Goal: Transaction & Acquisition: Purchase product/service

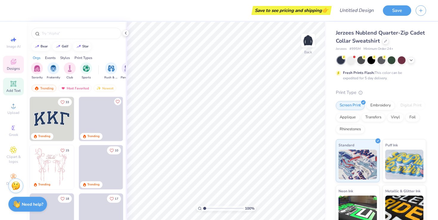
click at [13, 91] on span "Add Text" at bounding box center [13, 90] width 14 height 5
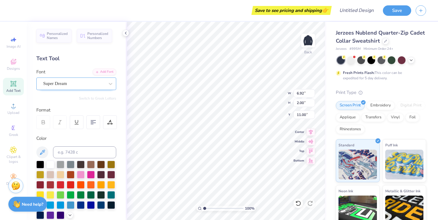
click at [57, 81] on div "Super Dream" at bounding box center [74, 83] width 63 height 9
type input "5.61"
type input "6.44"
type input "1.87"
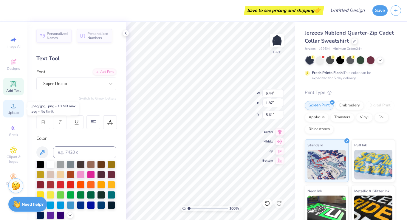
click at [16, 106] on icon at bounding box center [13, 105] width 7 height 7
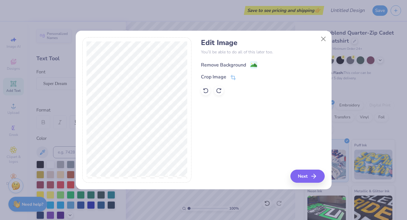
click at [227, 65] on div "Remove Background" at bounding box center [223, 64] width 45 height 7
click at [309, 174] on button "Next" at bounding box center [308, 176] width 34 height 13
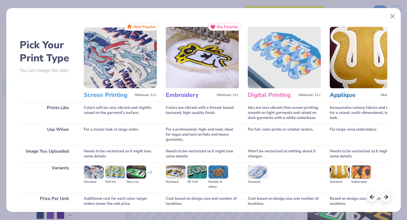
scroll to position [47, 0]
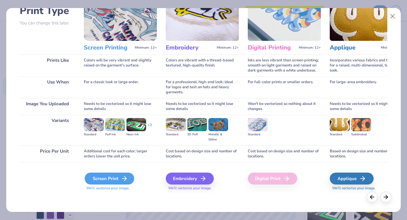
click at [110, 179] on div "Screen Print" at bounding box center [109, 179] width 49 height 12
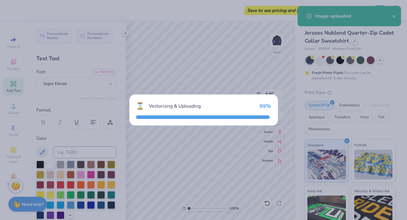
type input "7.94"
type input "3.97"
type input "10.02"
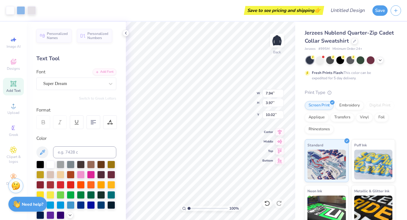
type input "6.44"
type input "1.87"
type input "5.64"
type input "5.79"
type input "2.90"
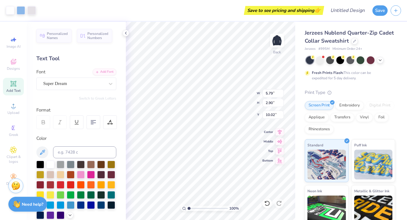
type input "5.00"
type input "4.98"
type input "2.49"
type input "4.63"
click at [277, 41] on img at bounding box center [277, 41] width 24 height 24
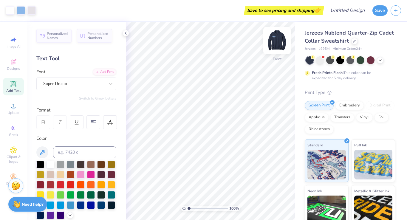
click at [277, 43] on img at bounding box center [277, 41] width 24 height 24
click at [279, 42] on img at bounding box center [277, 41] width 24 height 24
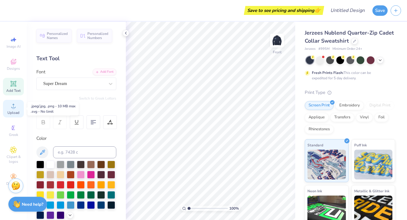
click at [12, 110] on div "Upload" at bounding box center [13, 109] width 21 height 18
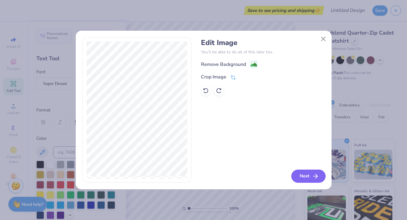
click at [309, 172] on button "Next" at bounding box center [308, 176] width 34 height 13
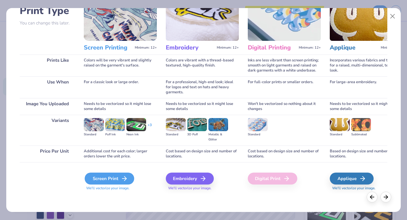
click at [120, 180] on div "Screen Print" at bounding box center [109, 179] width 49 height 12
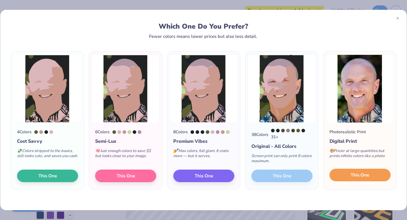
click at [358, 179] on span "This One" at bounding box center [360, 175] width 18 height 7
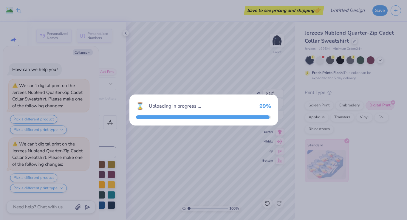
scroll to position [53, 0]
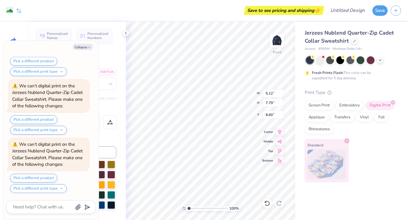
type textarea "x"
type input "4.71"
click at [114, 50] on div "Personalized Names Personalized Numbers Text Tool Add Font Font Super Dream Swi…" at bounding box center [76, 121] width 99 height 198
click at [118, 52] on div "Personalized Names Personalized Numbers Text Tool Add Font Font Super Dream Swi…" at bounding box center [76, 121] width 99 height 198
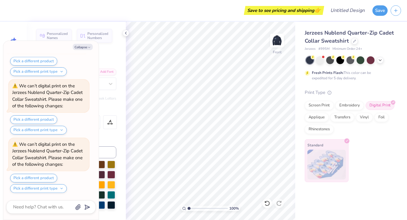
click at [113, 63] on div "Personalized Names Personalized Numbers Text Tool Add Font Font Super Dream Swi…" at bounding box center [76, 121] width 99 height 198
click at [86, 48] on button "Collapse" at bounding box center [83, 47] width 20 height 6
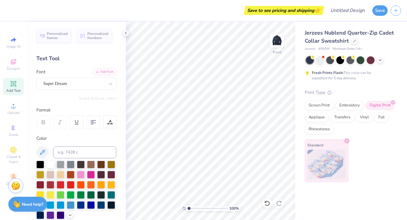
click at [42, 56] on div "Text Tool" at bounding box center [76, 59] width 80 height 8
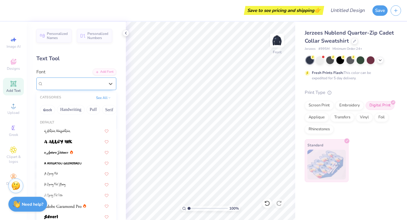
click at [78, 83] on div "Super Dream" at bounding box center [74, 83] width 63 height 9
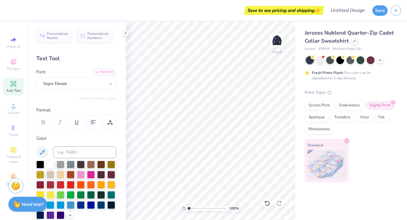
click at [77, 57] on div "Text Tool" at bounding box center [76, 59] width 80 height 8
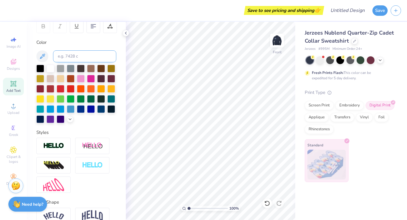
scroll to position [126, 0]
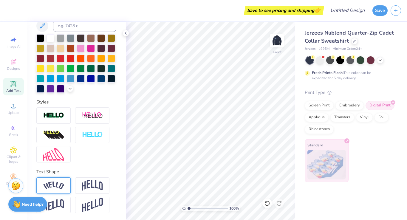
click at [60, 186] on img at bounding box center [53, 186] width 21 height 8
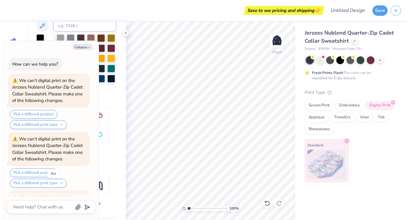
scroll to position [228, 0]
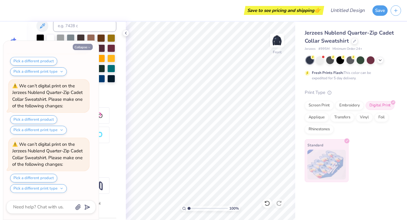
click at [84, 50] on button "Collapse" at bounding box center [83, 47] width 20 height 6
type textarea "x"
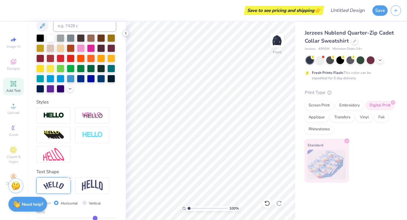
click at [125, 32] on icon at bounding box center [125, 33] width 5 height 5
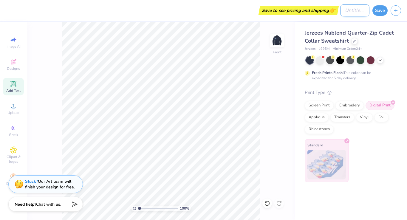
click at [351, 12] on input "Design Title" at bounding box center [354, 10] width 29 height 12
type input "ASc"
click at [385, 9] on button "Save" at bounding box center [379, 9] width 15 height 10
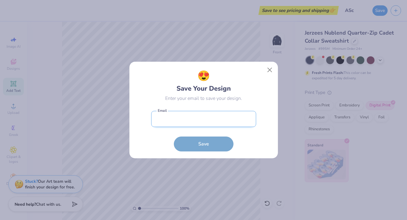
click at [189, 118] on input "email" at bounding box center [203, 119] width 105 height 16
type input "[EMAIL_ADDRESS][DOMAIN_NAME]"
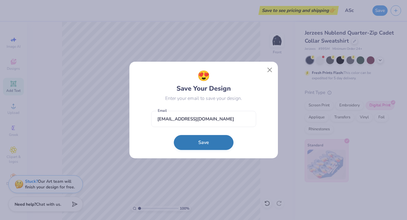
click at [207, 140] on button "Save" at bounding box center [204, 142] width 60 height 15
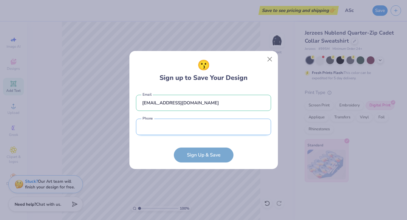
click at [149, 127] on input "tel" at bounding box center [203, 127] width 135 height 16
type input "[PHONE_NUMBER]"
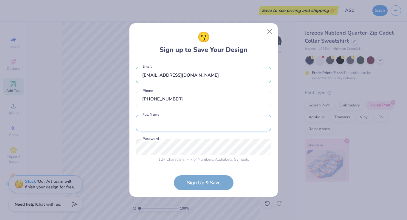
click at [189, 121] on input "text" at bounding box center [203, 123] width 135 height 16
type input "[EMAIL_ADDRESS][DOMAIN_NAME]"
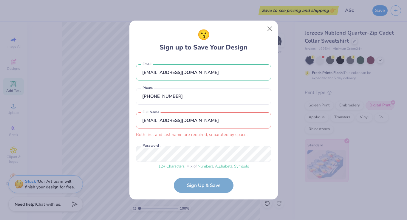
scroll to position [4, 0]
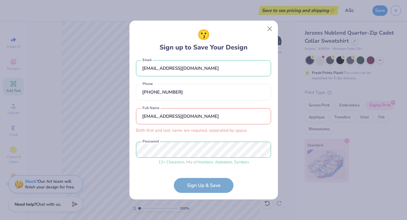
drag, startPoint x: 196, startPoint y: 117, endPoint x: 116, endPoint y: 117, distance: 80.2
click at [116, 117] on div "😗 Sign up to Save Your Design [EMAIL_ADDRESS][DOMAIN_NAME] Email [PHONE_NUMBER]…" at bounding box center [203, 110] width 407 height 220
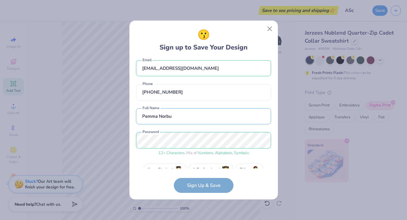
type input "Pemma Norbu"
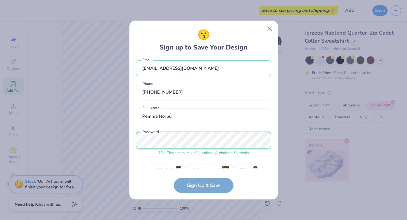
click at [128, 141] on div "😗 Sign up to Save Your Design [EMAIL_ADDRESS][DOMAIN_NAME] Email [PHONE_NUMBER]…" at bounding box center [203, 110] width 407 height 220
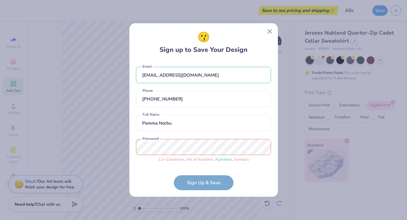
scroll to position [0, 0]
click at [133, 148] on div "😗 Sign up to Save Your Design [EMAIL_ADDRESS][DOMAIN_NAME] Email [PHONE_NUMBER]…" at bounding box center [203, 110] width 148 height 174
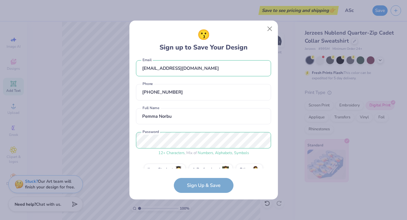
scroll to position [17, 0]
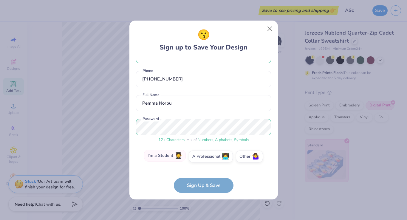
click at [169, 157] on label "I'm a Student 🧑‍🎓" at bounding box center [165, 156] width 42 height 12
click at [202, 174] on input "I'm a Student 🧑‍🎓" at bounding box center [204, 176] width 4 height 4
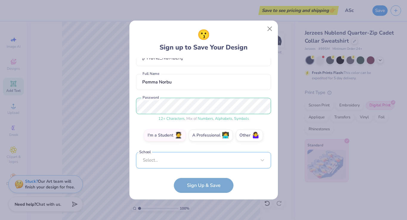
click at [167, 161] on div "Select..." at bounding box center [203, 160] width 135 height 16
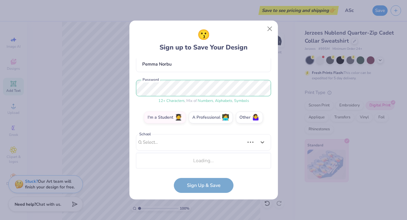
click at [135, 120] on div "😗 Sign up to Save Your Design [EMAIL_ADDRESS][DOMAIN_NAME] Email [PHONE_NUMBER]…" at bounding box center [203, 110] width 148 height 179
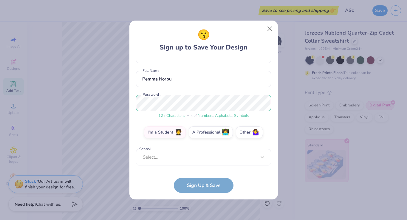
scroll to position [38, 0]
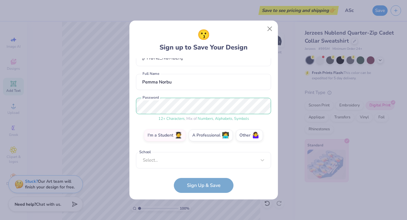
click at [202, 185] on form "[EMAIL_ADDRESS][DOMAIN_NAME] Email [PHONE_NUMBER] Phone [PERSON_NAME] Full Name…" at bounding box center [203, 125] width 135 height 134
click at [207, 189] on form "[EMAIL_ADDRESS][DOMAIN_NAME] Email [PHONE_NUMBER] Phone [PERSON_NAME] Full Name…" at bounding box center [203, 125] width 135 height 134
click at [232, 89] on input "Pemma Norbu" at bounding box center [203, 82] width 135 height 16
click at [198, 185] on form "[EMAIL_ADDRESS][DOMAIN_NAME] Email [PHONE_NUMBER] Phone [PERSON_NAME] Full Name…" at bounding box center [203, 125] width 135 height 134
click at [198, 159] on div "option focused, 8 of 30. 30 results available. Use Up and Down to choose option…" at bounding box center [203, 206] width 135 height 109
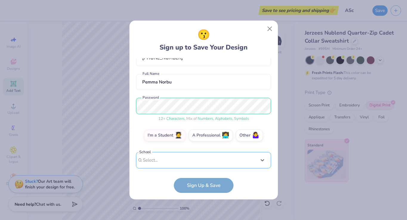
scroll to position [131, 0]
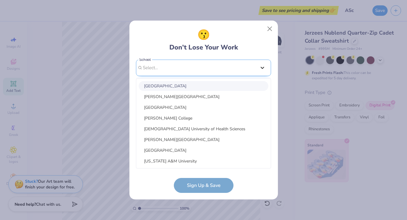
click at [262, 66] on div "[EMAIL_ADDRESS][DOMAIN_NAME] Email [PHONE_NUMBER] Phone [PERSON_NAME] Full Name…" at bounding box center [203, 113] width 135 height 110
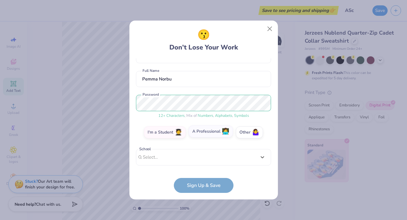
scroll to position [0, 0]
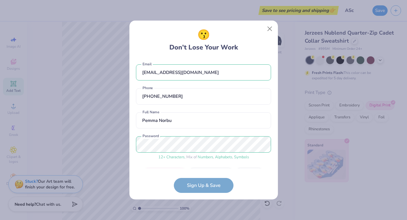
click at [193, 186] on form "[EMAIL_ADDRESS][DOMAIN_NAME] Email [PHONE_NUMBER] Phone [PERSON_NAME] Full Name…" at bounding box center [203, 125] width 135 height 134
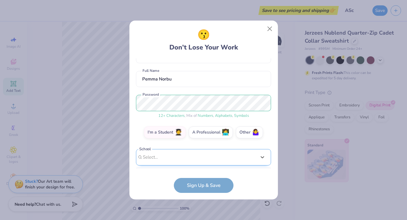
scroll to position [131, 0]
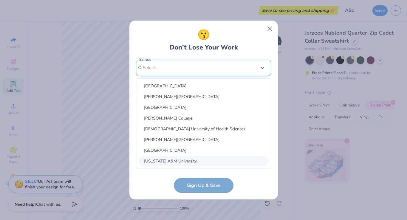
click at [185, 157] on div "option focused, 8 of 30. 30 results available. Use Up and Down to choose option…" at bounding box center [203, 114] width 135 height 109
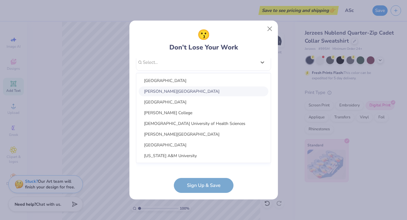
scroll to position [5, 0]
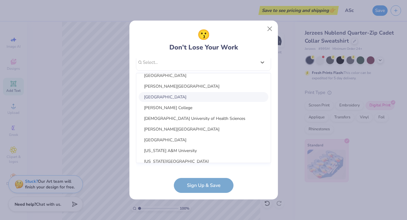
click at [178, 95] on div "[GEOGRAPHIC_DATA]" at bounding box center [204, 97] width 130 height 10
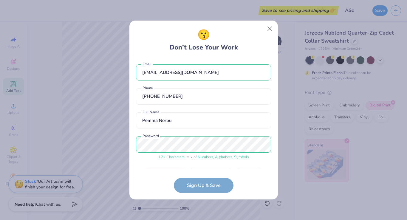
scroll to position [65, 0]
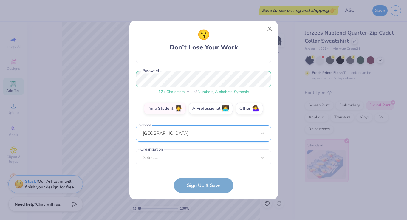
click at [186, 132] on div "[GEOGRAPHIC_DATA]" at bounding box center [203, 133] width 135 height 16
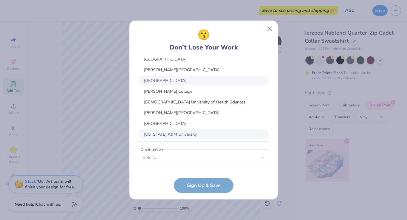
scroll to position [131, 0]
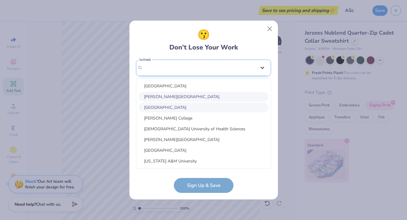
click at [263, 67] on div "[EMAIL_ADDRESS][DOMAIN_NAME] Email [PHONE_NUMBER] Phone [PERSON_NAME] Full Name…" at bounding box center [203, 113] width 135 height 110
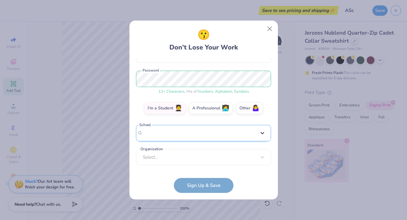
scroll to position [65, 0]
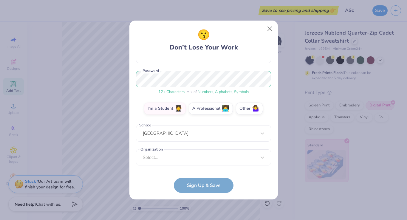
click at [207, 192] on form "[EMAIL_ADDRESS][DOMAIN_NAME] Email [PHONE_NUMBER] Phone [PERSON_NAME] Full Name…" at bounding box center [203, 125] width 135 height 134
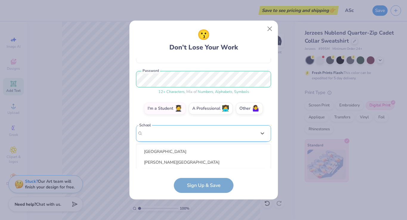
click at [211, 136] on div "option focused, 8 of 60. 60 results available. Use Up and Down to choose option…" at bounding box center [203, 179] width 135 height 109
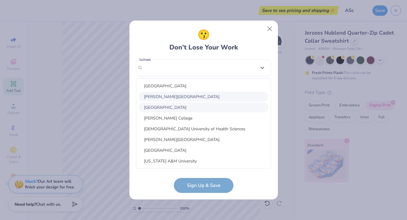
click at [201, 41] on span "😗" at bounding box center [203, 34] width 13 height 15
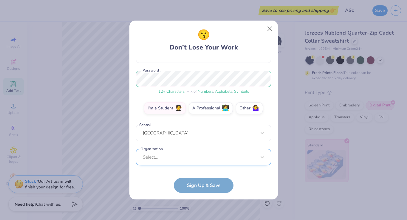
click at [188, 154] on div "Select..." at bounding box center [203, 157] width 135 height 16
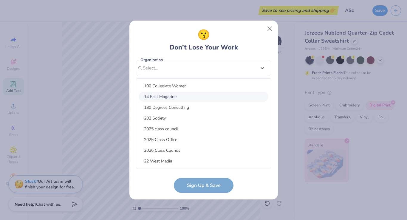
click at [229, 36] on div "😗 Don’t Lose Your Work" at bounding box center [203, 39] width 69 height 25
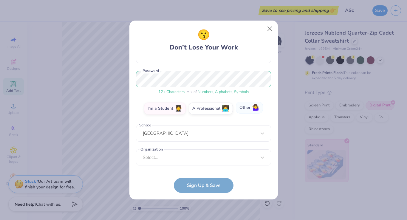
click at [244, 111] on label "Other 🤷‍♀️" at bounding box center [249, 108] width 27 height 12
click at [205, 174] on input "Other 🤷‍♀️" at bounding box center [204, 176] width 4 height 4
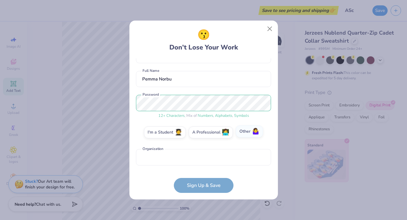
scroll to position [41, 0]
click at [252, 136] on label "Other 🤷‍♀️" at bounding box center [249, 132] width 27 height 12
click at [205, 174] on input "Other 🤷‍♀️" at bounding box center [204, 176] width 4 height 4
click at [206, 157] on input "text" at bounding box center [203, 157] width 135 height 16
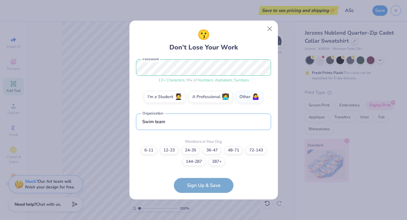
type input "Swim team"
click at [185, 133] on div "[EMAIL_ADDRESS][DOMAIN_NAME] Email [PHONE_NUMBER] Phone [PERSON_NAME] Full Name…" at bounding box center [203, 113] width 135 height 110
click at [149, 148] on label "6-11" at bounding box center [149, 149] width 16 height 8
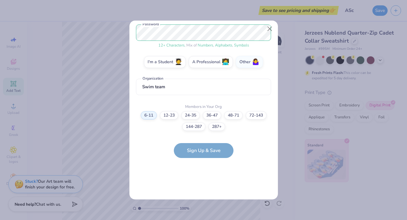
scroll to position [0, 0]
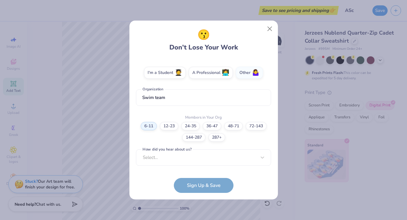
click at [173, 148] on label "How did you hear about us?" at bounding box center [167, 150] width 51 height 6
click at [166, 123] on label "12-23" at bounding box center [169, 125] width 18 height 8
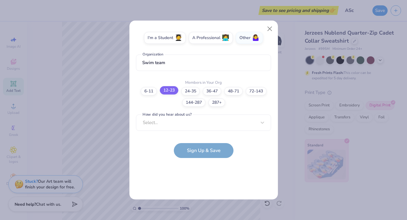
click at [163, 94] on div "6-11 12-23 [PHONE_NUMBER] [PHONE_NUMBER] [PHONE_NUMBER]+" at bounding box center [203, 97] width 135 height 20
click at [168, 92] on label "12-23" at bounding box center [169, 90] width 18 height 8
click at [202, 196] on input "12-23" at bounding box center [204, 198] width 4 height 4
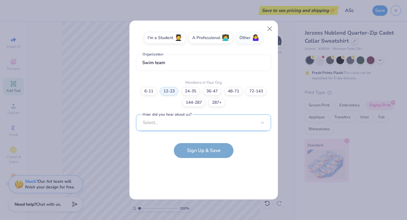
click at [179, 126] on div "Select..." at bounding box center [203, 122] width 135 height 16
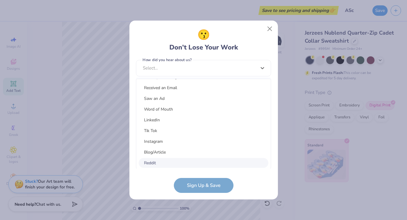
scroll to position [0, 0]
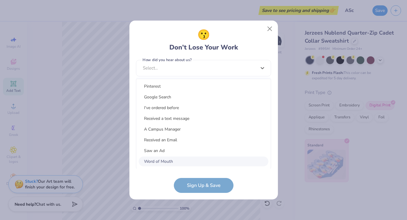
click at [159, 160] on div "Word of Mouth" at bounding box center [204, 162] width 130 height 10
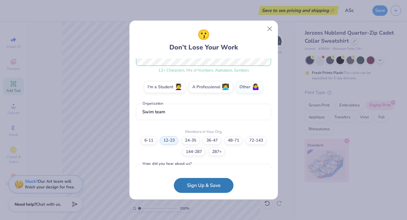
scroll to position [82, 0]
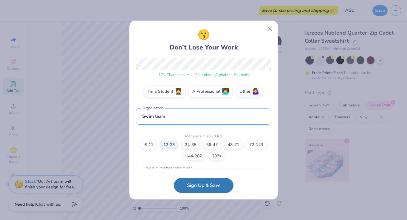
drag, startPoint x: 175, startPoint y: 116, endPoint x: 139, endPoint y: 116, distance: 36.4
click at [139, 116] on input "Swim team" at bounding box center [203, 116] width 135 height 16
click at [167, 120] on input "Swim team" at bounding box center [203, 116] width 135 height 16
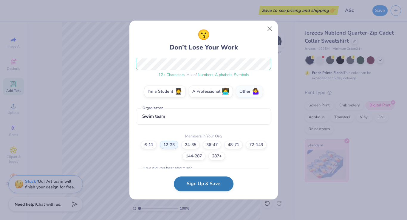
click at [193, 182] on button "Sign Up & Save" at bounding box center [204, 183] width 60 height 15
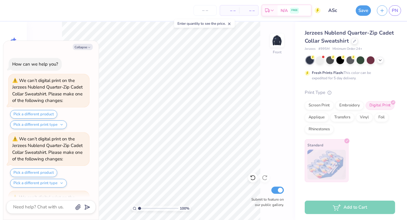
scroll to position [0, 0]
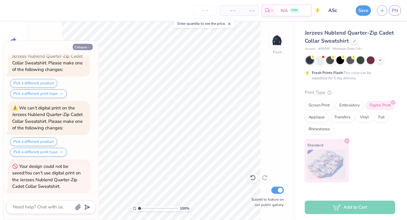
click at [82, 44] on button "Collapse" at bounding box center [83, 47] width 20 height 6
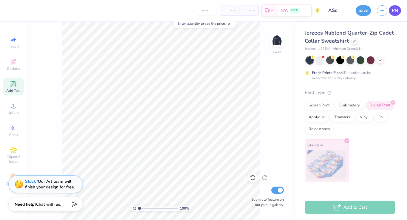
click at [394, 12] on span "PN" at bounding box center [395, 10] width 6 height 7
click at [362, 9] on button "Save" at bounding box center [363, 9] width 15 height 10
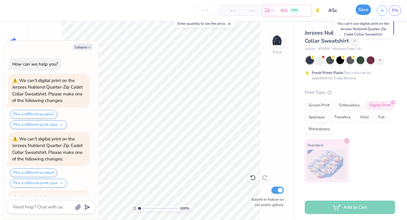
scroll to position [301, 0]
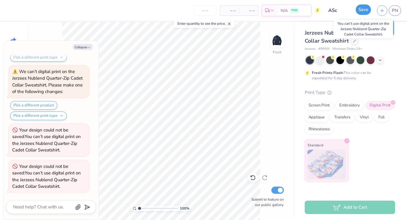
click at [365, 9] on button "Save" at bounding box center [363, 9] width 15 height 10
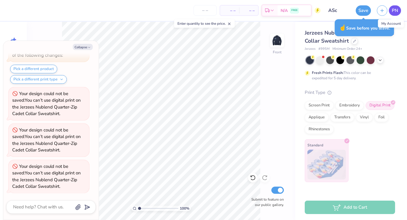
click at [399, 13] on link "PN" at bounding box center [395, 10] width 12 height 10
type textarea "x"
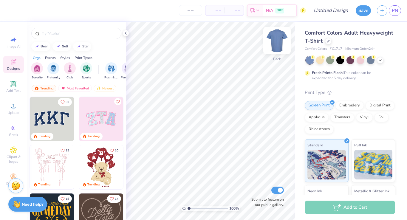
click at [278, 37] on img at bounding box center [277, 41] width 24 height 24
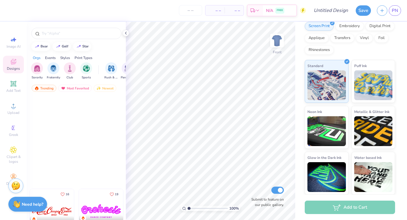
scroll to position [627, 0]
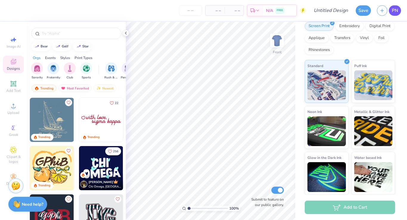
click at [400, 12] on link "PN" at bounding box center [395, 10] width 12 height 10
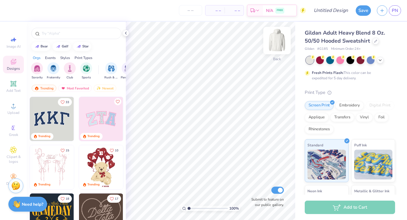
click at [279, 37] on img at bounding box center [277, 41] width 24 height 24
click at [14, 86] on icon at bounding box center [13, 83] width 7 height 7
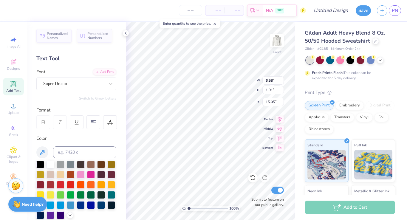
type input "9.35"
type textarea "Gotta get gritty"
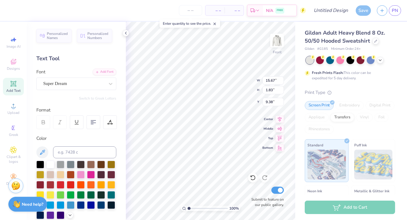
type input "12.97"
type input "1.51"
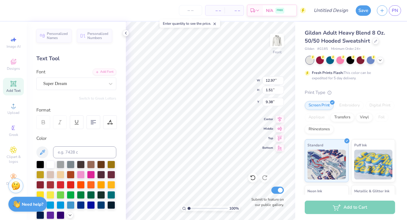
type input "6.67"
type textarea ""Gotta get gritty" -Mark Noetzel"
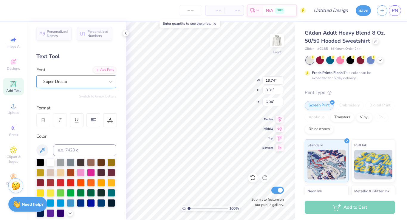
click at [93, 78] on div "Super Dream" at bounding box center [74, 81] width 63 height 9
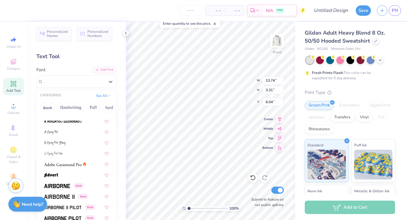
scroll to position [61, 0]
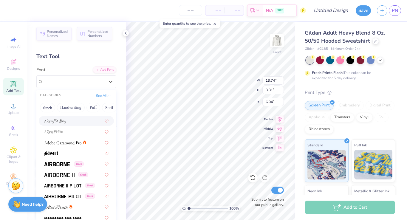
click at [69, 55] on div "Text Tool" at bounding box center [76, 56] width 80 height 8
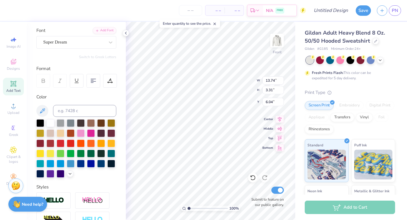
scroll to position [47, 0]
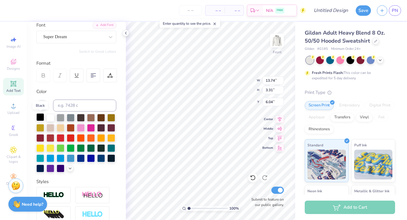
click at [40, 118] on div at bounding box center [40, 117] width 8 height 8
click at [81, 159] on div at bounding box center [81, 158] width 8 height 8
click at [76, 36] on div "Super Dream" at bounding box center [74, 36] width 63 height 9
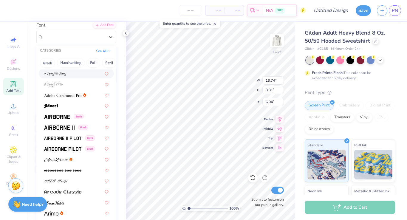
scroll to position [65, 0]
click at [58, 120] on div "Greek" at bounding box center [76, 116] width 75 height 10
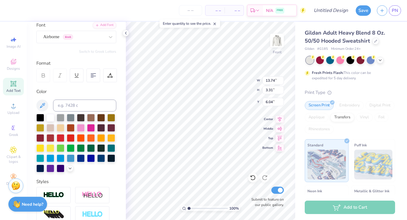
type input "15.67"
type input "3.22"
type input "6.08"
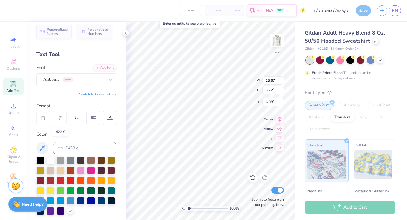
scroll to position [2, 0]
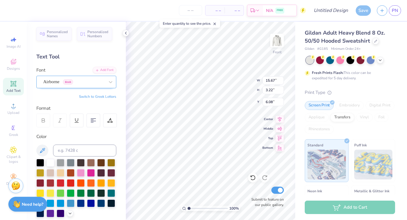
click at [61, 82] on div "Airborne Greek" at bounding box center [74, 81] width 63 height 9
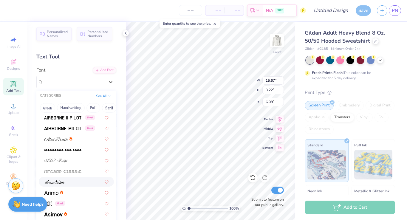
scroll to position [128, 0]
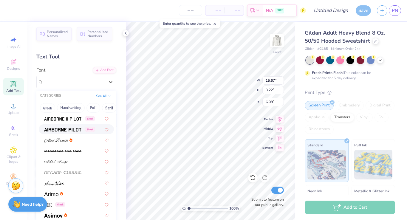
click at [63, 134] on div "Greek" at bounding box center [76, 129] width 75 height 10
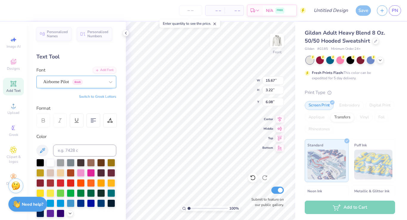
click at [53, 80] on div "Airborne Pilot Greek" at bounding box center [74, 81] width 63 height 9
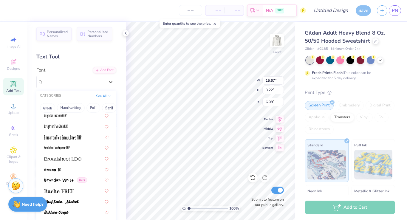
scroll to position [481, 0]
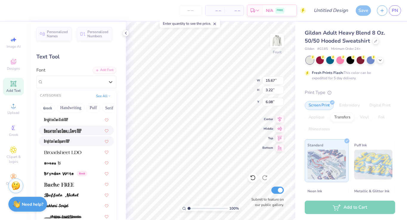
click at [61, 133] on span at bounding box center [62, 130] width 37 height 6
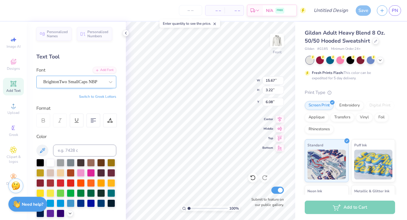
type input "6.55"
type input "3.04"
type input "6.17"
click at [102, 79] on div "BrightonTwo SmallCaps NBP" at bounding box center [74, 81] width 63 height 9
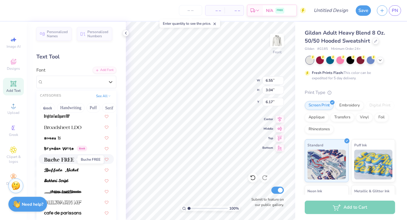
scroll to position [507, 0]
click at [58, 148] on img at bounding box center [59, 148] width 30 height 4
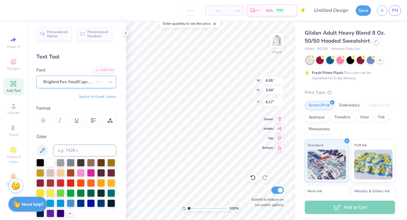
click at [86, 80] on div "BrightonTwo SmallCaps NBP" at bounding box center [68, 81] width 51 height 9
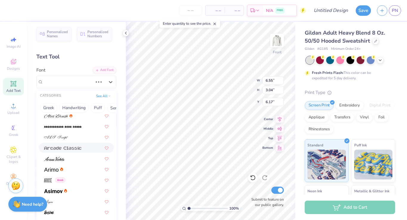
scroll to position [154, 0]
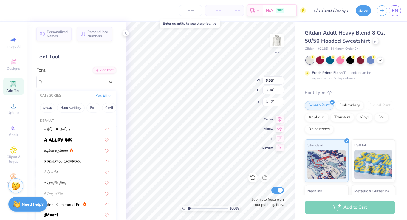
type input "13.43"
type input "3.24"
type input "6.07"
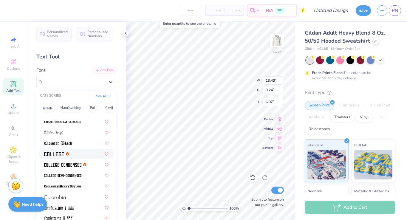
scroll to position [749, 0]
click at [67, 151] on icon at bounding box center [67, 153] width 3 height 4
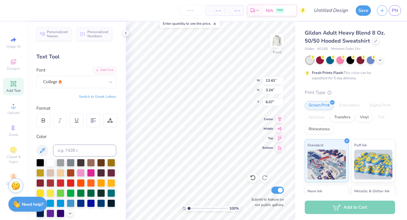
type input "13.41"
type input "3.13"
type input "6.12"
click at [96, 81] on div "College" at bounding box center [74, 81] width 63 height 9
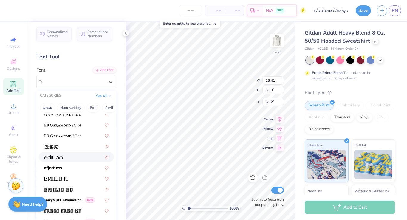
scroll to position [1164, 0]
click at [62, 167] on img at bounding box center [53, 167] width 18 height 4
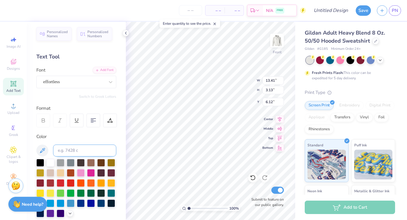
type input "12.26"
type input "3.62"
type input "6.04"
click at [86, 81] on div "effortless" at bounding box center [74, 81] width 63 height 9
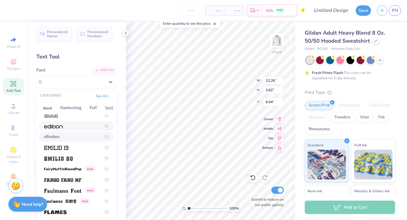
scroll to position [1245, 0]
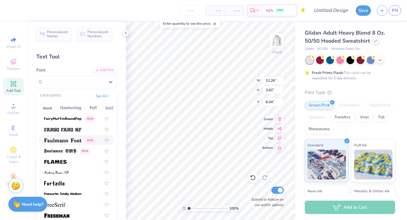
click at [63, 138] on img at bounding box center [62, 140] width 37 height 4
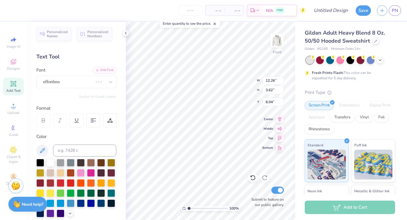
click at [85, 75] on div "Font effortless" at bounding box center [76, 77] width 80 height 21
click at [85, 80] on div "effortless" at bounding box center [68, 81] width 51 height 9
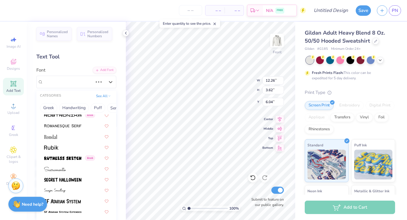
scroll to position [2772, 0]
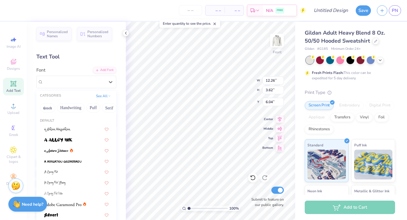
type input "12.00"
type input "3.44"
type input "6.13"
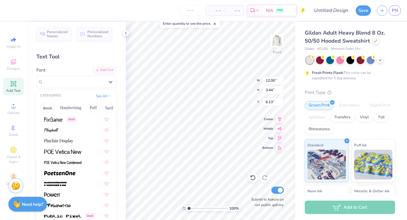
scroll to position [2735, 0]
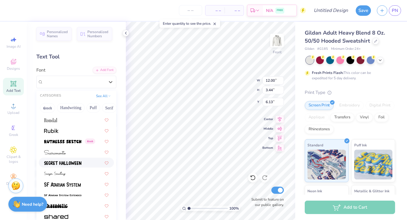
click at [58, 166] on span at bounding box center [62, 162] width 37 height 6
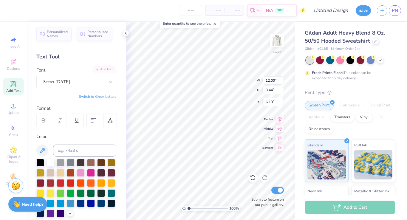
type input "12.96"
type input "3.26"
type input "6.22"
click at [96, 88] on div "Personalized Names Personalized Numbers Text Tool Add Font Font Secret Hallowee…" at bounding box center [76, 121] width 99 height 198
click at [93, 81] on div "Secret Halloween" at bounding box center [74, 81] width 63 height 9
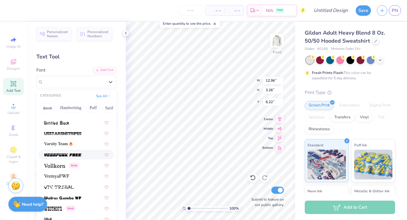
scroll to position [126, 0]
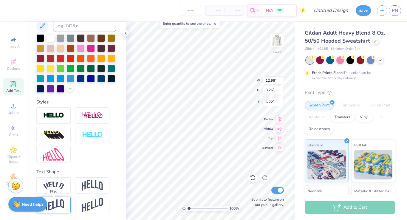
click at [59, 204] on img at bounding box center [53, 205] width 21 height 12
type input "4.84"
type input "6.04"
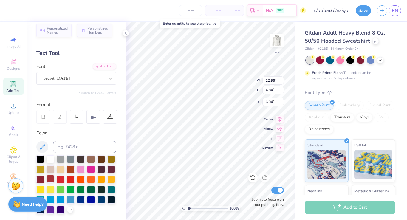
scroll to position [2, 0]
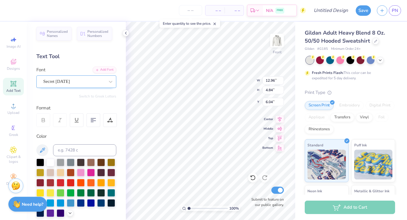
click at [59, 86] on div "Secret Halloween" at bounding box center [76, 81] width 80 height 13
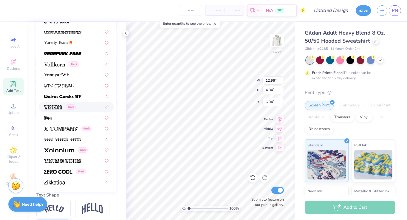
scroll to position [104, 0]
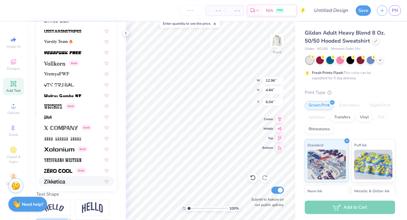
click at [51, 177] on div at bounding box center [76, 181] width 75 height 10
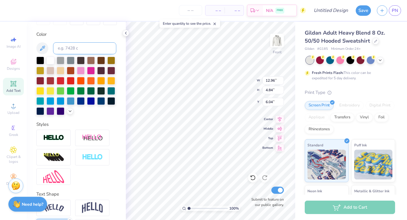
type input "12.20"
type input "5.02"
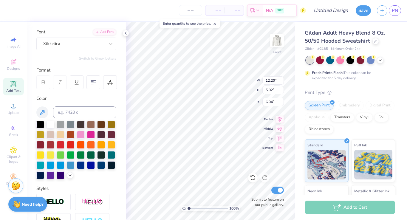
scroll to position [34, 0]
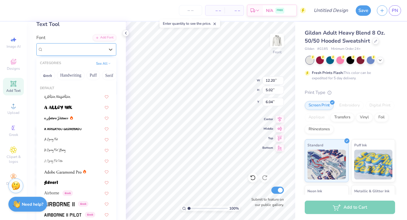
click at [76, 48] on div "Zikketica" at bounding box center [74, 49] width 63 height 9
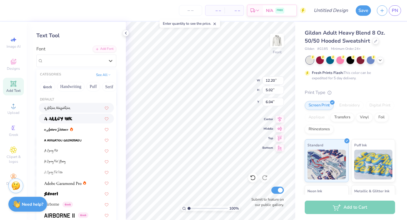
scroll to position [198, 0]
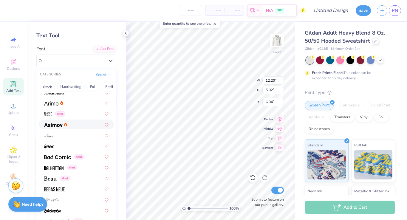
click at [57, 124] on img at bounding box center [53, 125] width 18 height 4
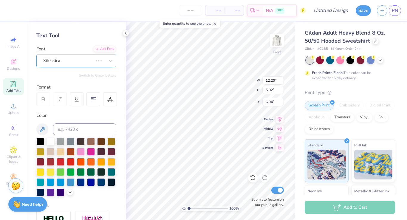
click at [89, 60] on div "Zikketica" at bounding box center [68, 60] width 51 height 9
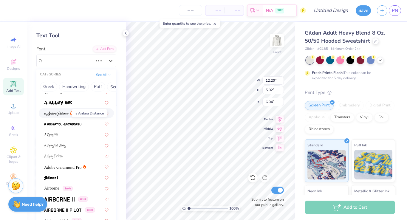
scroll to position [17, 0]
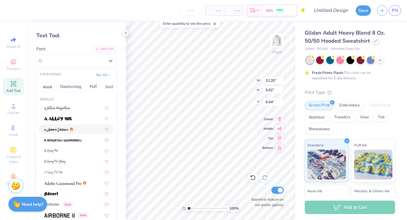
type input "11.20"
type input "4.80"
type input "6.15"
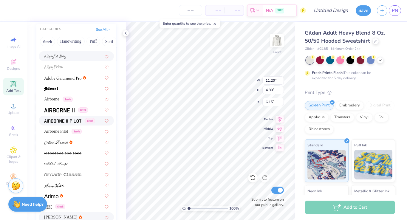
scroll to position [63, 0]
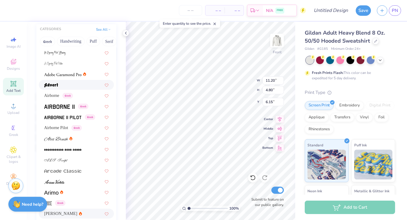
click at [54, 80] on div at bounding box center [76, 85] width 75 height 10
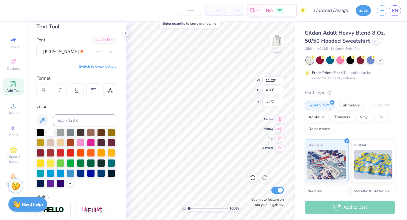
scroll to position [30, 0]
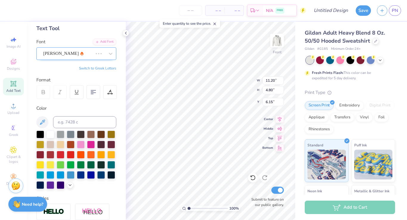
click at [69, 54] on div "Asimov" at bounding box center [68, 53] width 51 height 9
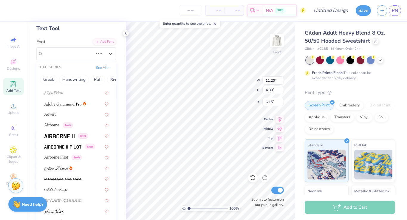
scroll to position [73, 0]
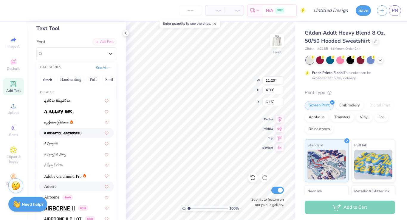
type input "11.95"
type input "4.96"
type input "6.06"
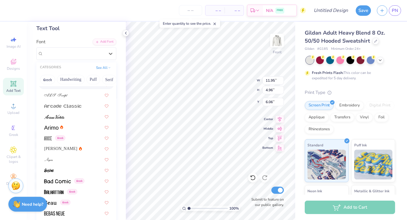
scroll to position [210, 0]
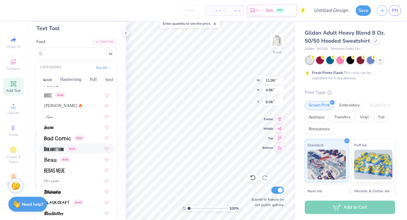
click at [49, 148] on img at bounding box center [53, 149] width 19 height 4
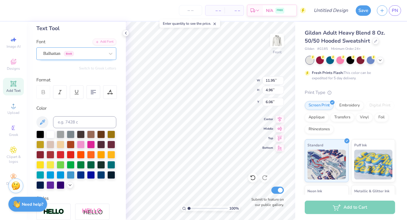
type input "10.50"
type input "4.81"
type input "6.14"
click at [61, 54] on div "Balhattan Greek" at bounding box center [74, 53] width 63 height 9
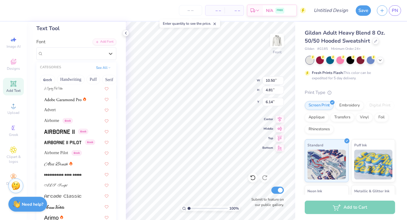
scroll to position [77, 0]
click at [56, 129] on img at bounding box center [59, 131] width 30 height 4
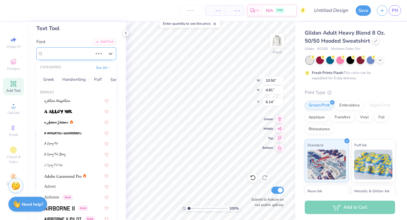
click at [89, 54] on div "Balhattan Greek" at bounding box center [68, 53] width 51 height 9
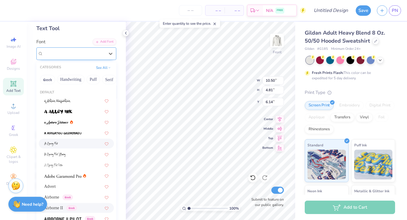
type input "14.39"
type input "4.82"
type input "6.13"
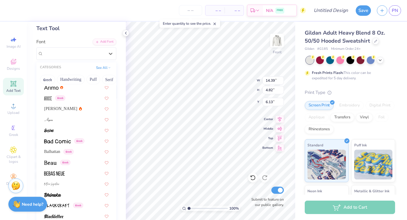
scroll to position [207, 0]
click at [61, 138] on span at bounding box center [57, 140] width 27 height 6
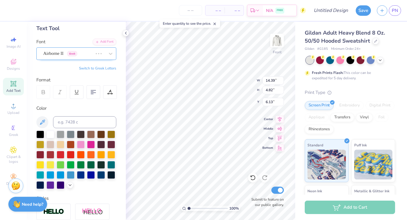
click at [58, 55] on div "Airborne II Greek" at bounding box center [68, 53] width 51 height 9
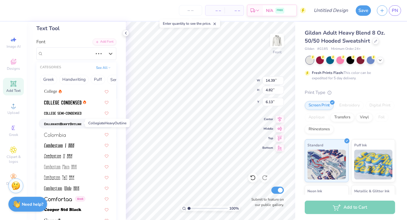
scroll to position [783, 0]
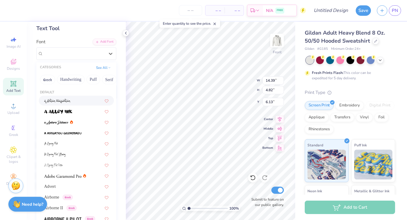
type input "11.39"
type input "4.73"
type input "6.18"
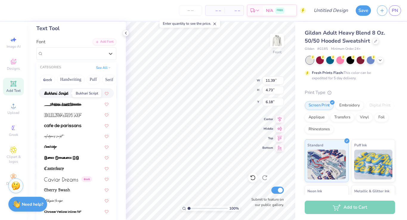
scroll to position [566, 0]
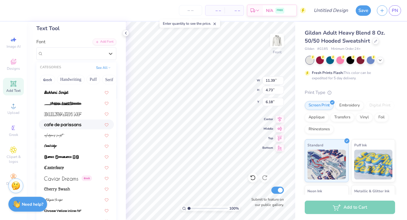
click at [67, 123] on img at bounding box center [62, 125] width 37 height 4
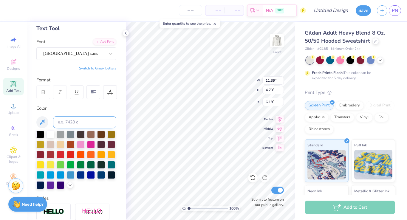
type input "8.30"
type input "4.22"
type input "6.43"
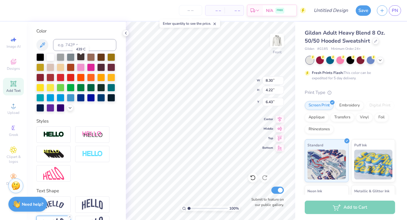
scroll to position [108, 0]
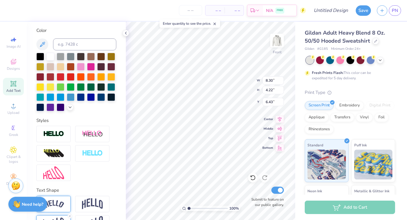
click at [62, 200] on img at bounding box center [53, 204] width 21 height 8
type input "11.95"
type input "3.93"
type input "6.58"
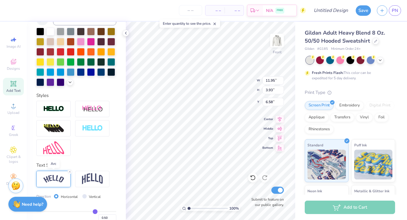
scroll to position [136, 0]
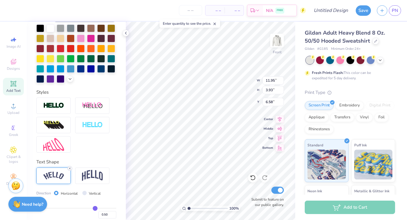
click at [69, 169] on icon at bounding box center [70, 169] width 4 height 4
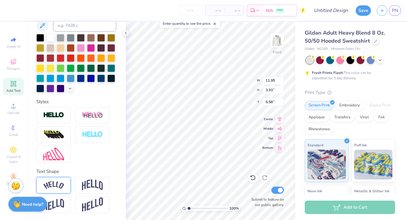
type input "8.30"
type input "2.84"
type input "7.12"
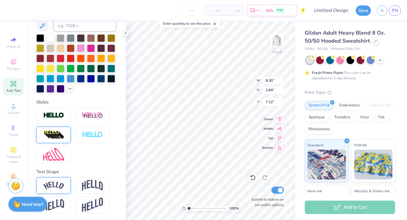
scroll to position [0, 0]
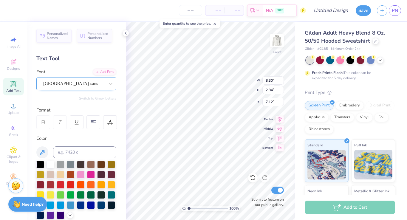
click at [66, 84] on div "cafe de paris-sans" at bounding box center [74, 83] width 63 height 9
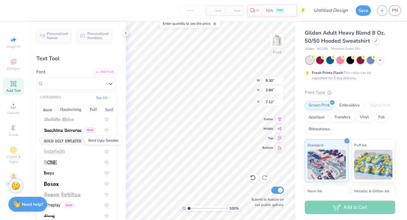
scroll to position [346, 0]
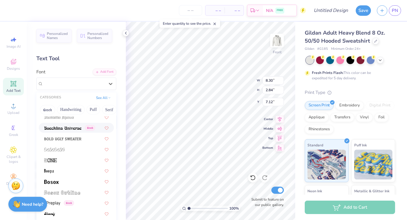
click at [61, 128] on img at bounding box center [62, 128] width 37 height 4
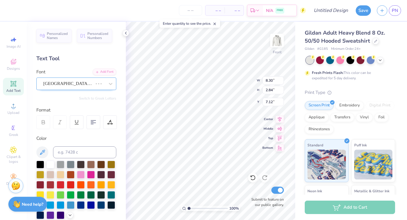
click at [75, 83] on div "cafe de paris-sans" at bounding box center [68, 83] width 51 height 9
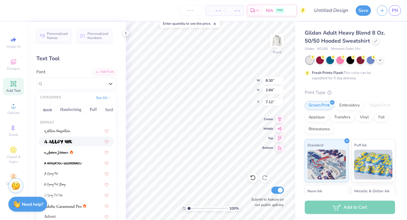
type input "11.83"
type input "3.22"
type input "6.94"
click at [49, 109] on button "Greek" at bounding box center [47, 110] width 15 height 10
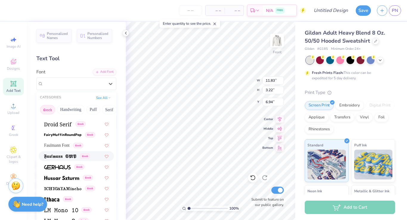
scroll to position [181, 0]
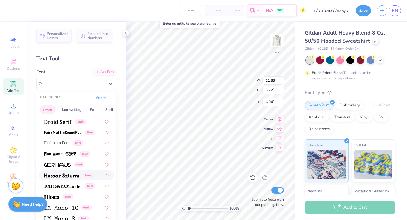
click at [59, 174] on img at bounding box center [61, 176] width 35 height 4
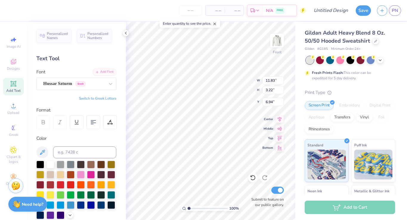
type input "13.83"
type input "3.46"
type input "6.81"
type textarea "Gotta get gritty -Mark Noetzel"
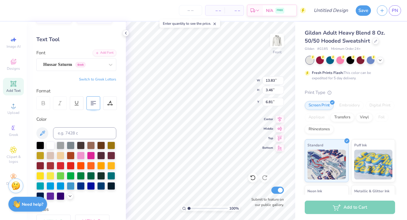
scroll to position [0, 0]
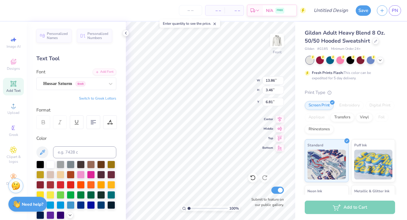
type textarea "Gotta get gritty"
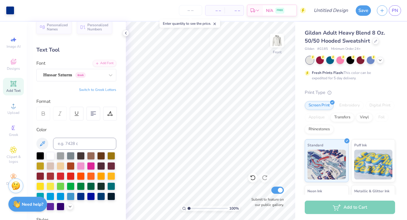
scroll to position [9, 0]
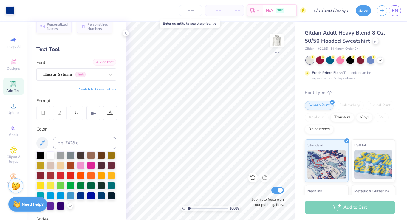
click at [100, 62] on div "Add Font" at bounding box center [105, 62] width 24 height 7
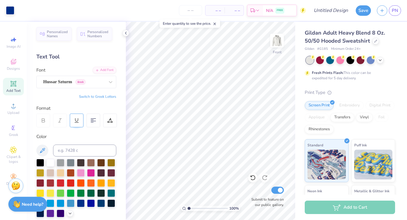
scroll to position [0, 0]
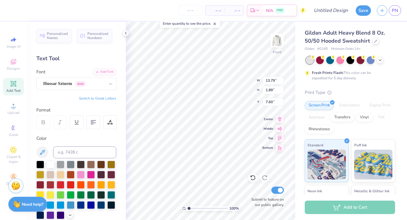
type input "18.75"
click at [217, 24] on icon at bounding box center [215, 24] width 4 height 4
click at [190, 8] on input "number" at bounding box center [190, 10] width 23 height 11
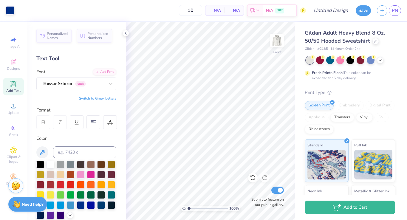
type input "12"
click at [187, 36] on body "Art colors 12 N/A Per Item N/A Total Est. Delivery N/A FREE Design Title Save P…" at bounding box center [203, 110] width 407 height 220
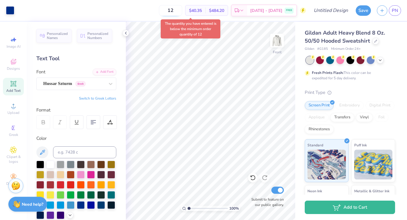
click at [177, 11] on input "12" at bounding box center [170, 10] width 23 height 11
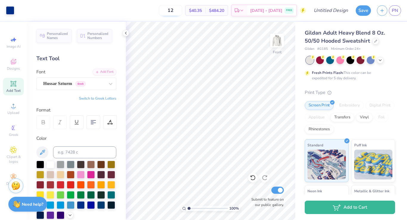
click at [168, 14] on input "12" at bounding box center [170, 10] width 23 height 11
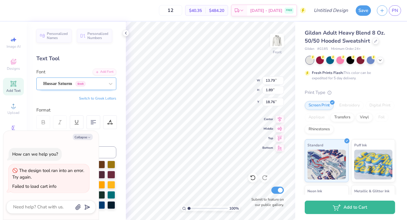
type textarea "x"
